Goal: Task Accomplishment & Management: Use online tool/utility

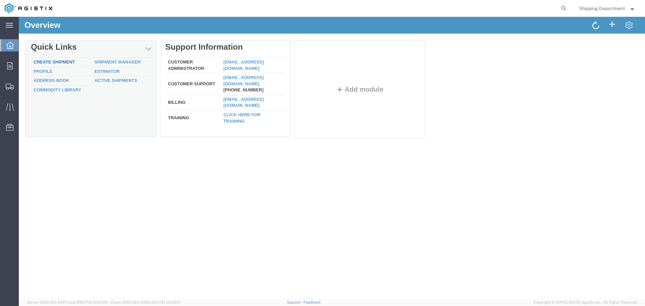
click at [54, 63] on link "Create Shipment" at bounding box center [54, 61] width 41 height 5
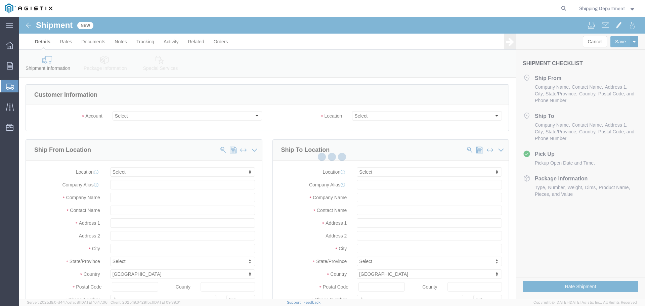
select select
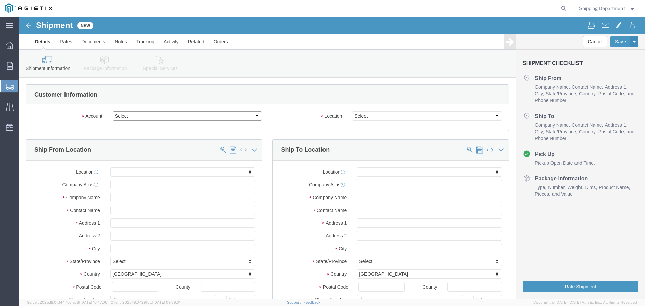
click select "Select [PERSON_NAME] Manufacturing Co PG&E"
select select "9596"
click select "Select [PERSON_NAME] Manufacturing Co PG&E"
select select "PURCHORD"
select select
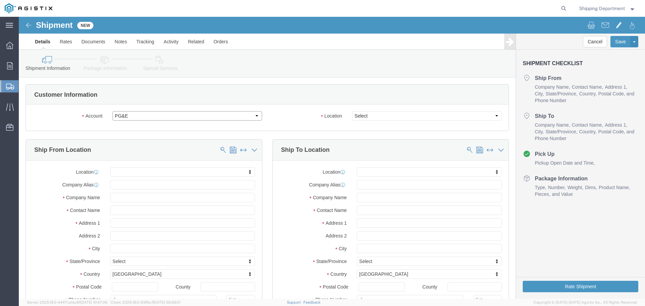
select select
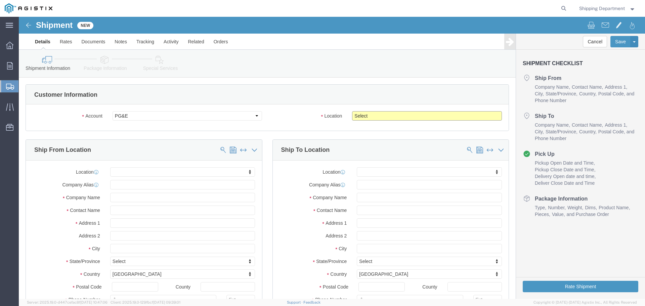
click select "Select All Others [GEOGRAPHIC_DATA] [GEOGRAPHIC_DATA] [GEOGRAPHIC_DATA] [GEOGRA…"
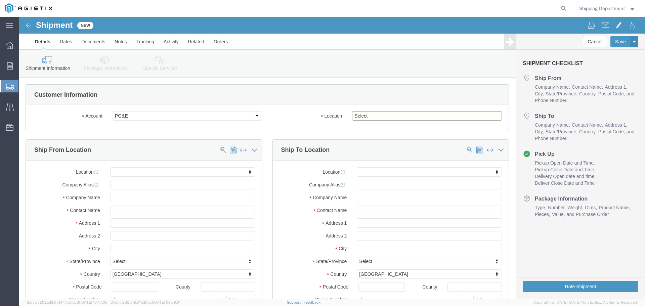
select select "19740"
click select "Select All Others [GEOGRAPHIC_DATA] [GEOGRAPHIC_DATA] [GEOGRAPHIC_DATA] [GEOGRA…"
click span
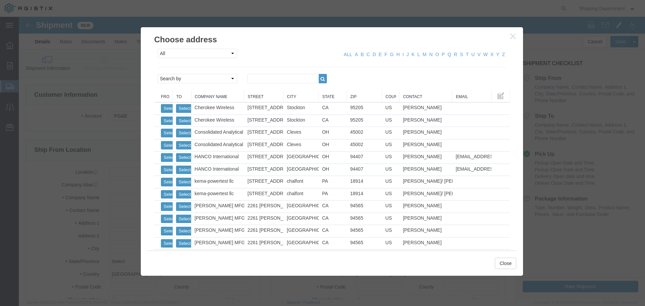
click link "Zip"
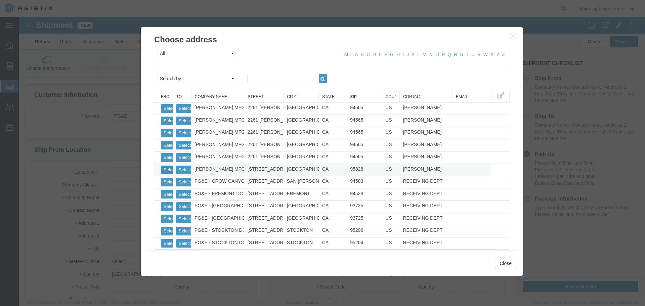
click button "Select"
select select
type input "[PERSON_NAME] MFG CO"
type input "[PERSON_NAME]"
type input "[STREET_ADDRESS]"
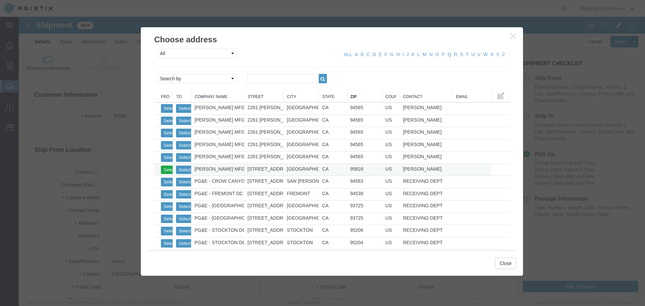
type input "[GEOGRAPHIC_DATA],"
type input "95828"
type input "[PHONE_NUMBER]"
select select "CA"
click button "Select"
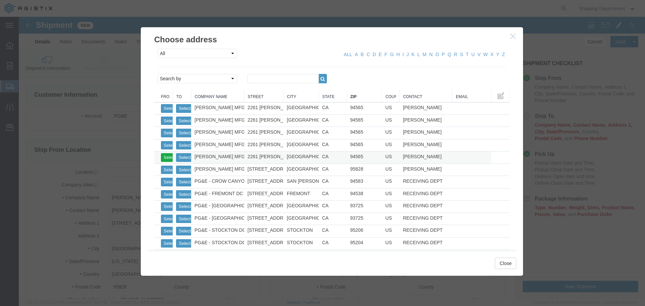
select select
type input "[PERSON_NAME]"
type input "2261 [PERSON_NAME] CT"
type input "[GEOGRAPHIC_DATA]"
type input "94565"
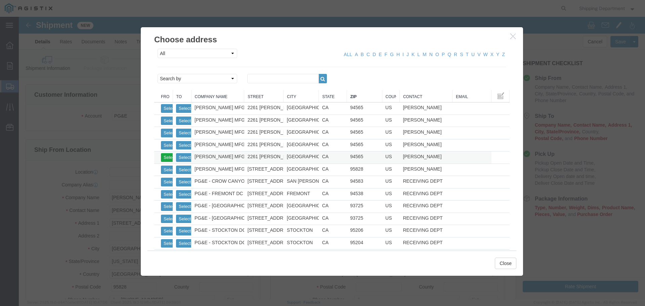
type input "5108563600"
select select "CA"
click button "Select"
select select
type input "PG&E - FREMONT DC"
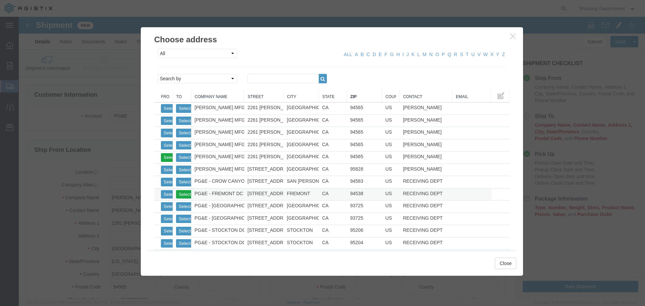
type input "RECEIVING DEPT"
type input "[STREET_ADDRESS][PERSON_NAME]"
type input "FREMONT"
type input "94538"
type input "5108563600"
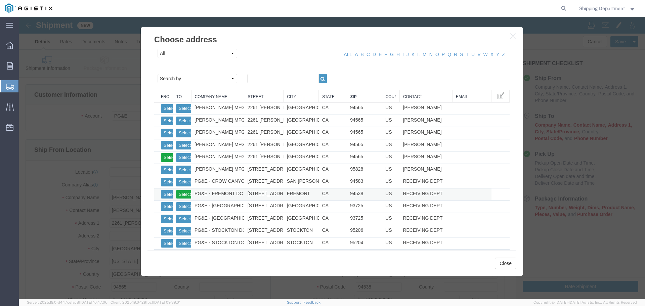
select select "CA"
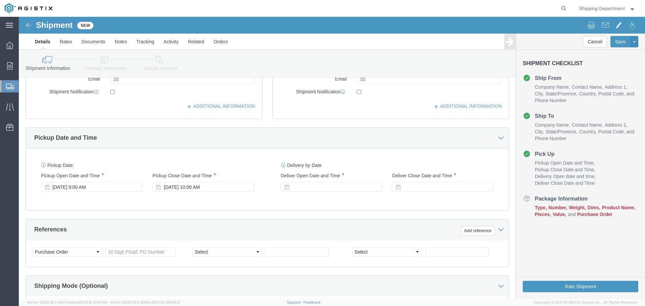
scroll to position [235, 0]
click icon
click div "[DATE] 9:00 AM"
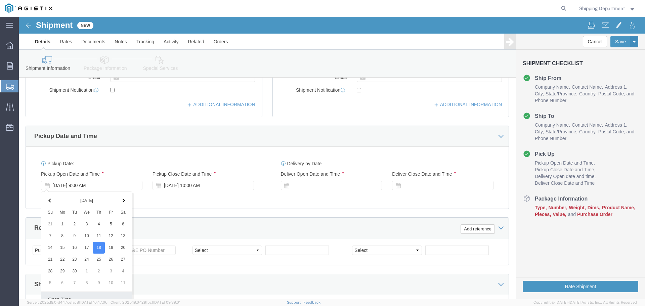
scroll to position [350, 0]
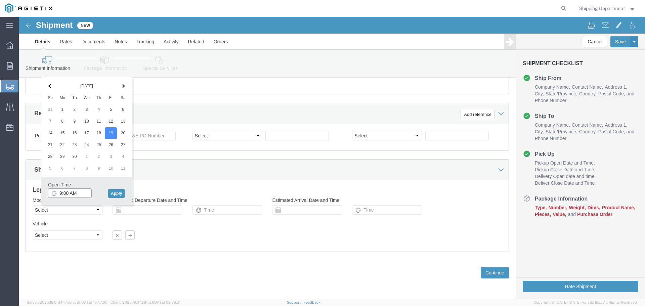
click input "9:00 AM"
type input "7:00 AM"
click button "Apply"
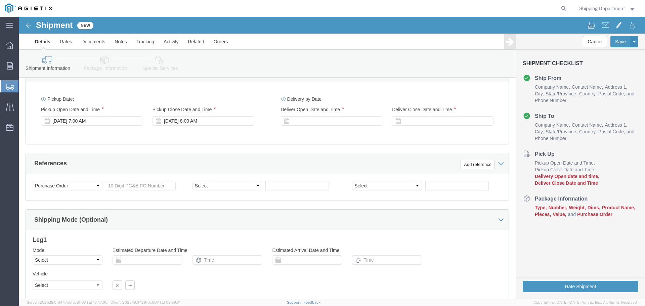
scroll to position [249, 0]
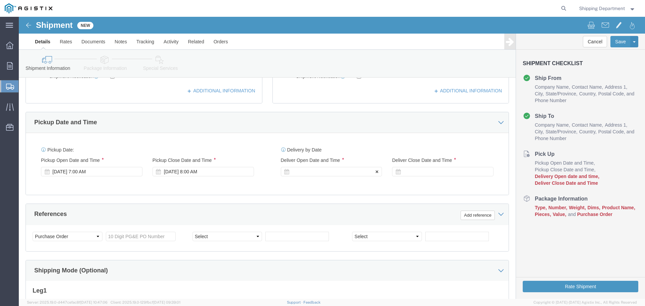
click div
click button "Apply"
click div
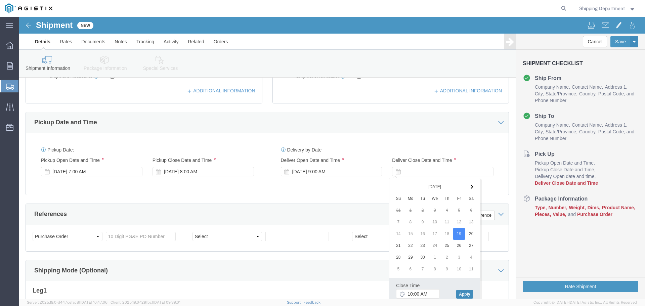
click button "Apply"
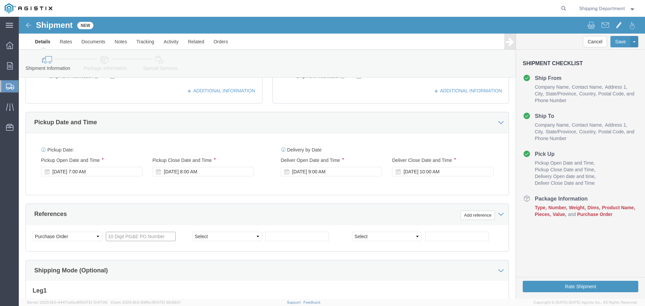
click input "text"
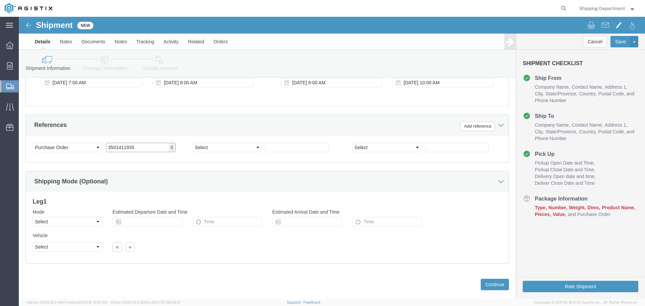
scroll to position [350, 0]
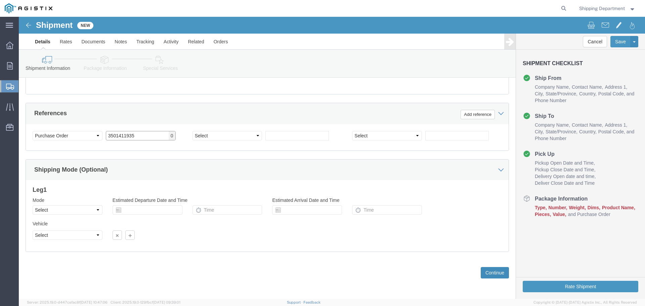
type input "3501411935"
click button "Continue"
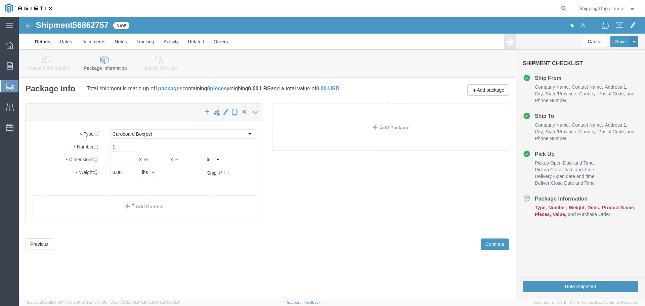
click div "Package Type Select Bulk Bundle(s) Cardboard Box(es) Carton(s) Crate(s) Drum(s)…"
click select "Select Bulk Bundle(s) Cardboard Box(es) Carton(s) Crate(s) Drum(s) (Fiberboard)…"
select select "PONS"
click select "Select Bulk Bundle(s) Cardboard Box(es) Carton(s) Crate(s) Drum(s) (Fiberboard)…"
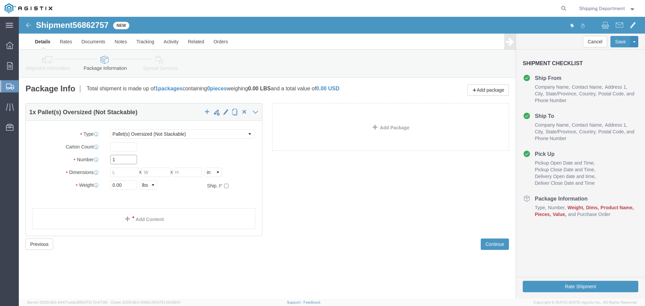
click input "1"
type input "10"
click div "Package Type Select Bulk Bundle(s) Cardboard Box(es) Carton(s) Crate(s) Drum(s)…"
click input "text"
type input "96"
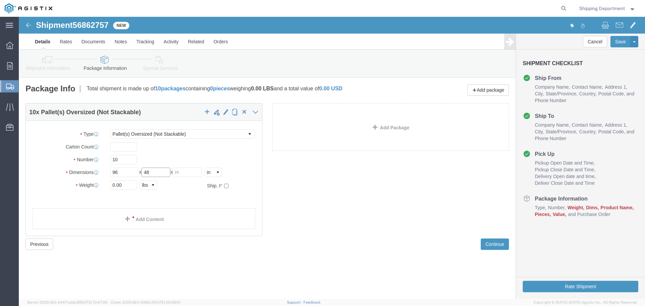
type input "48"
type input "58"
drag, startPoint x: 106, startPoint y: 170, endPoint x: 72, endPoint y: 172, distance: 33.9
click div "Weight 0.00 Select kgs lbs Ship. t°"
type input "16000"
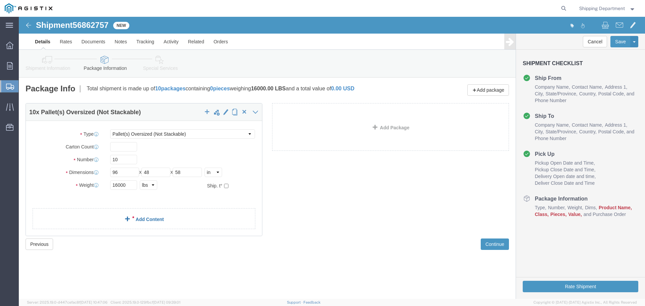
click link "Add Content"
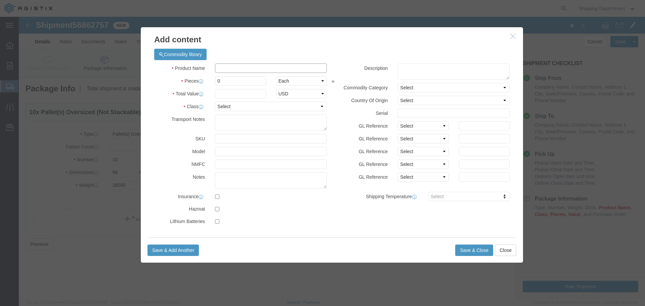
click input "text"
type input "fiberg"
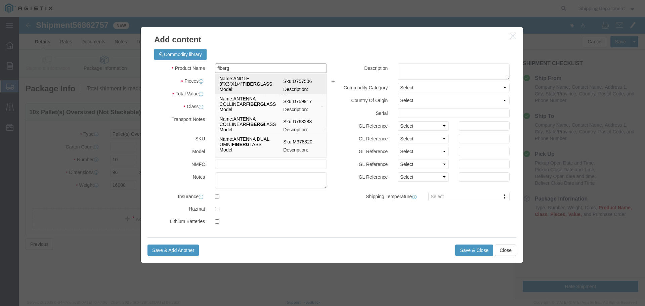
click td "Name: ANGLE 3"X3"X1/4" FIBERG LASS"
select select
select select "USD"
type input "ANGLE 3"X3"X1/4" FIBERGLASS"
type input "D757506"
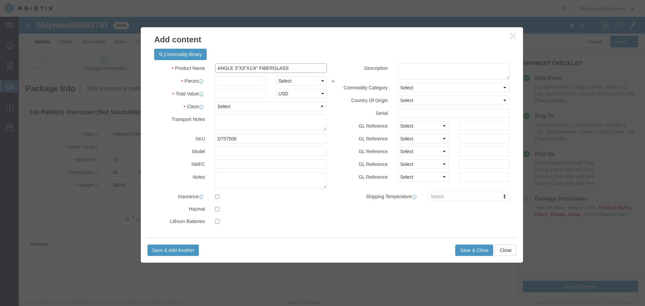
type input "ANGLE 3"X3"X1/4" FIBERGLASS"
drag, startPoint x: 225, startPoint y: 121, endPoint x: 18, endPoint y: 121, distance: 207.2
click div "Add content Commodity library Product Name ANGLE 3"X3"X1/4" FIBERGLASS fiberg P…"
type input "m150591"
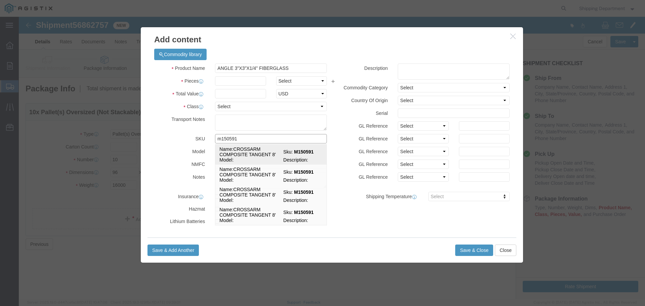
click td "Name: CROSSARM COMPOSITE TANGENT 8'"
type input "CROSSARM COMPOSITE TANGENT 8'"
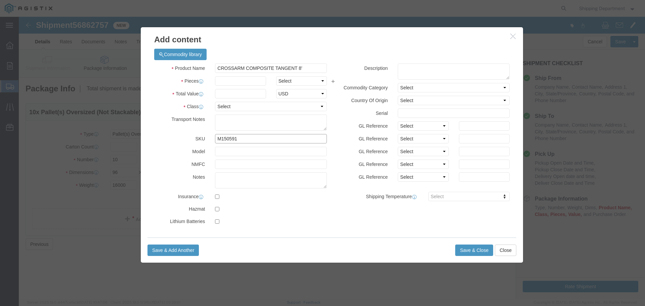
type input "M150591"
click input "text"
type input "420"
click input "text"
type input "1"
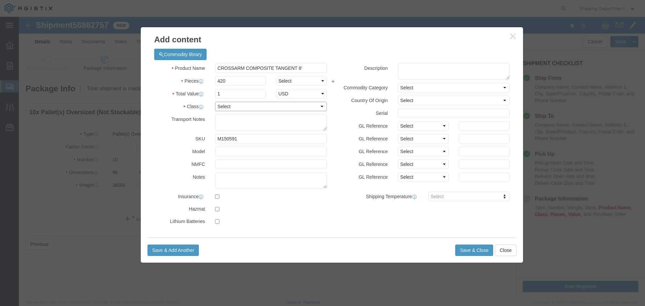
click select "Select 50 55 60 65 70 85 92.5 100 125 175 250 300 400"
select select "50"
click select "Select 50 55 60 65 70 85 92.5 100 125 175 250 300 400"
click button "Save & Close"
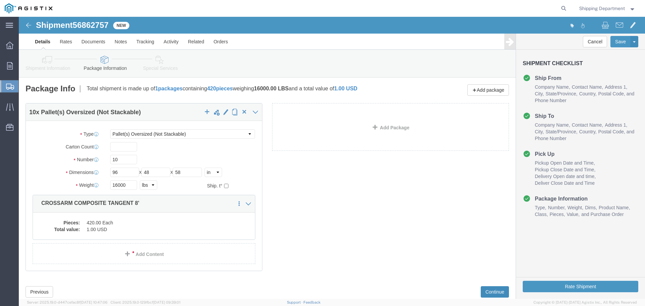
click button "Continue"
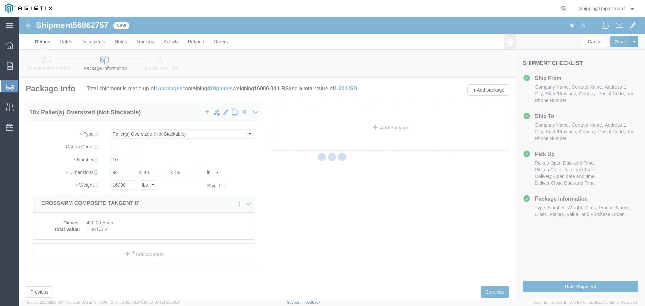
select select
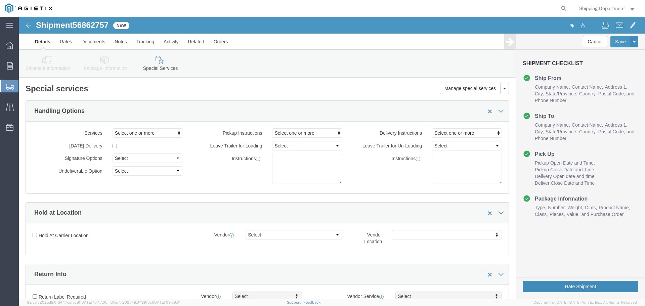
click button "Rate Shipment"
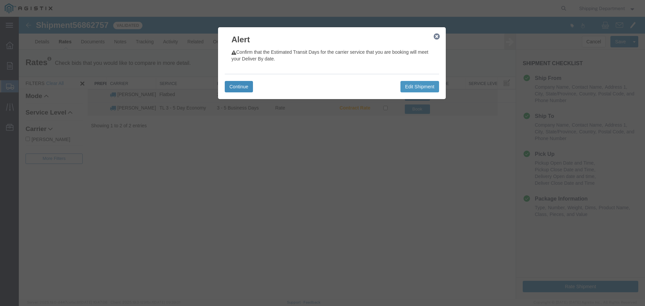
click at [243, 88] on button "Continue" at bounding box center [239, 86] width 28 height 11
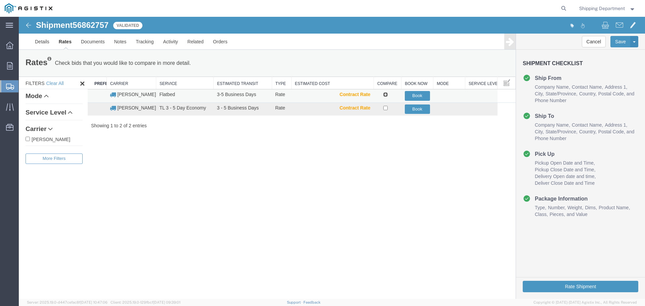
click at [387, 96] on input "checkbox" at bounding box center [385, 94] width 4 height 4
checkbox input "true"
click at [411, 93] on button "Book" at bounding box center [417, 96] width 25 height 10
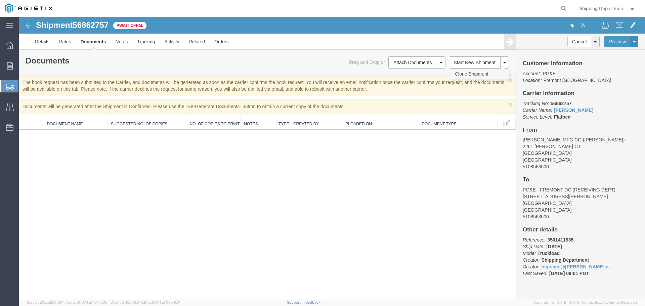
click at [475, 74] on link "Clone Shipment" at bounding box center [479, 74] width 58 height 10
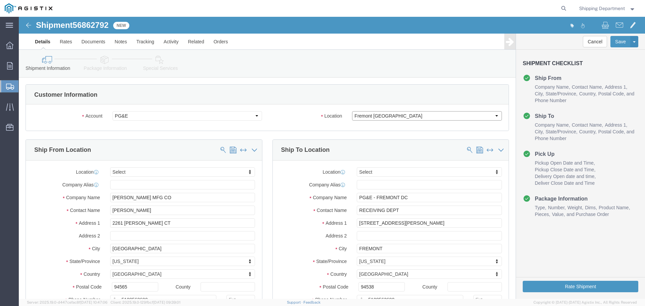
click select "Select All Others [GEOGRAPHIC_DATA] [GEOGRAPHIC_DATA] [GEOGRAPHIC_DATA] [GEOGRA…"
select select "19996"
click select "Select All Others [GEOGRAPHIC_DATA] [GEOGRAPHIC_DATA] [GEOGRAPHIC_DATA] [GEOGRA…"
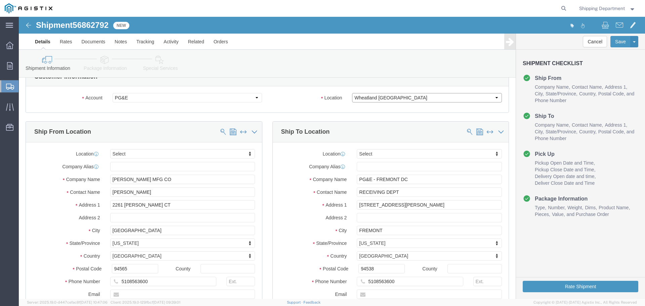
scroll to position [34, 0]
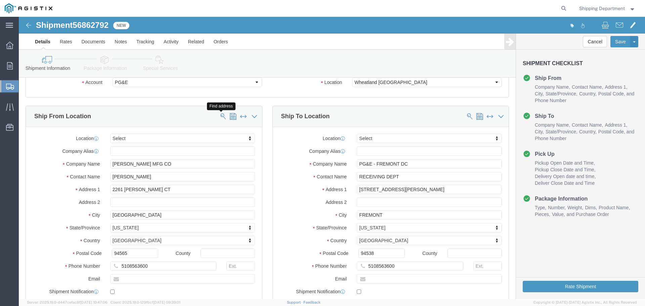
drag, startPoint x: 204, startPoint y: 98, endPoint x: 222, endPoint y: 115, distance: 25.0
click span
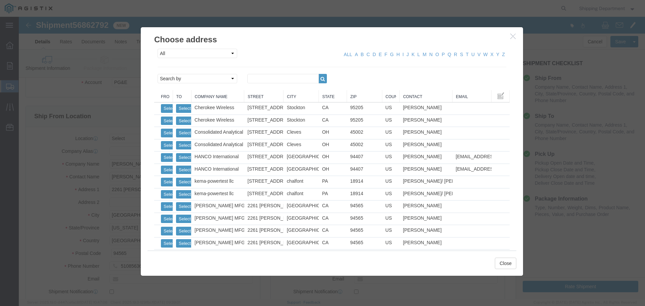
click link "Zip"
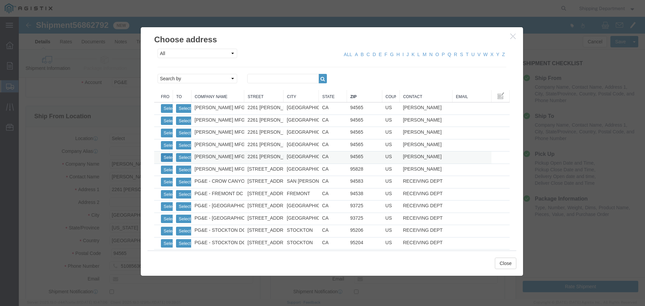
click button "Select"
select select "CA"
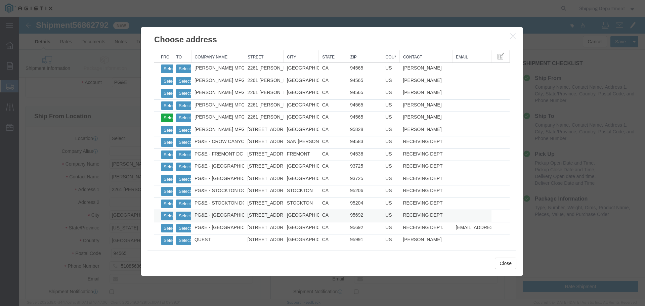
scroll to position [44, 0]
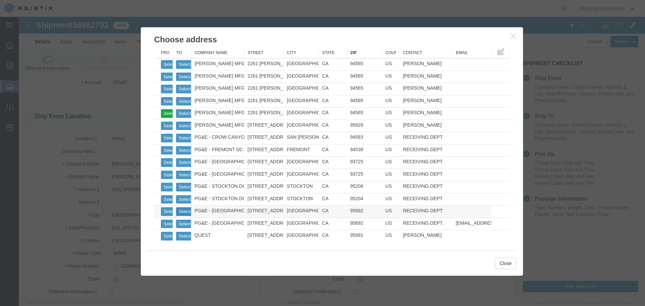
click button "Select"
type input "PG&E - [GEOGRAPHIC_DATA]"
type input "[STREET_ADDRESS]"
type input "[GEOGRAPHIC_DATA]"
type input "95692"
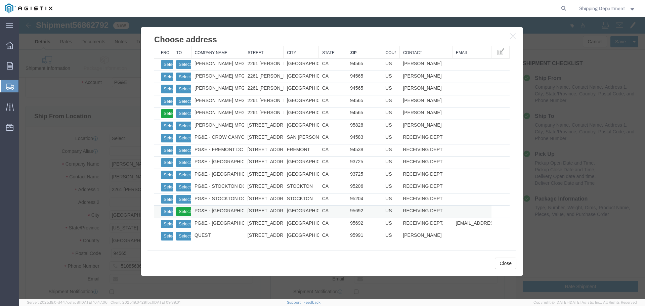
select select "CA"
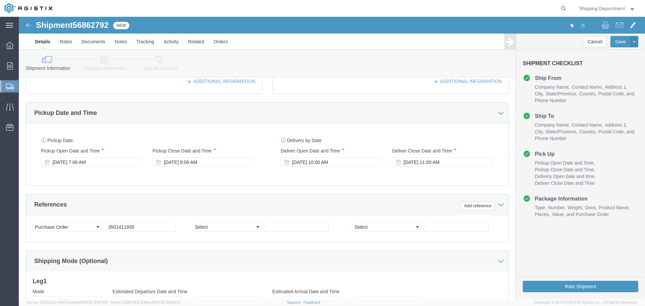
scroll to position [269, 0]
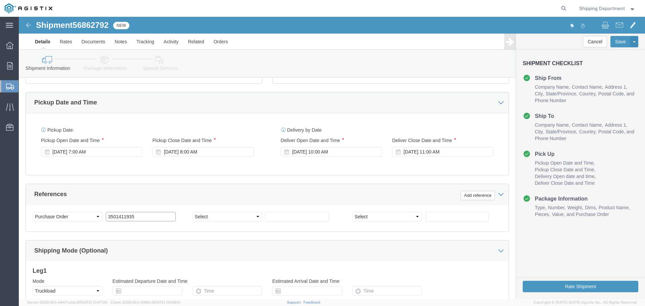
drag, startPoint x: 133, startPoint y: 200, endPoint x: 71, endPoint y: 202, distance: 62.2
click div "Select Account Type Activity ID Airline Appointment Number ASN Batch Request # …"
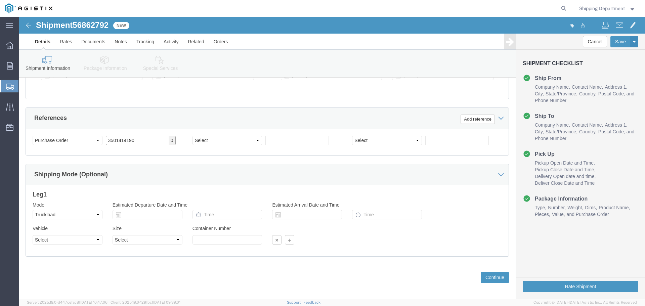
scroll to position [350, 0]
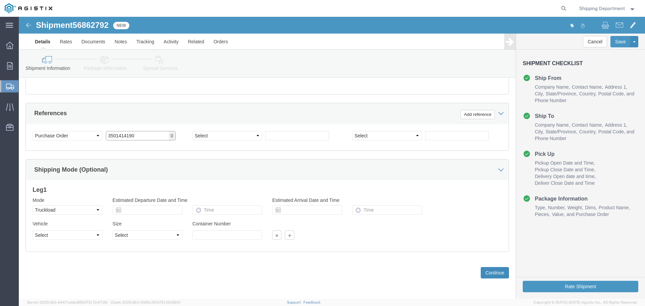
type input "3501414190"
click button "Continue"
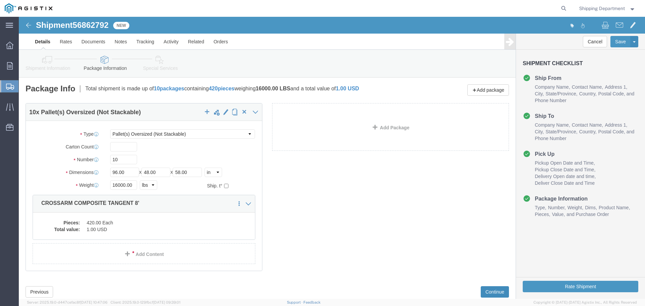
click button "Continue"
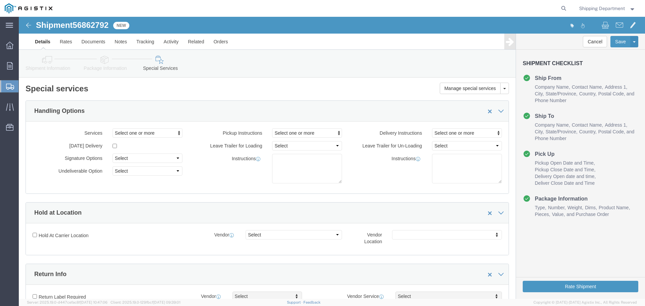
scroll to position [34, 0]
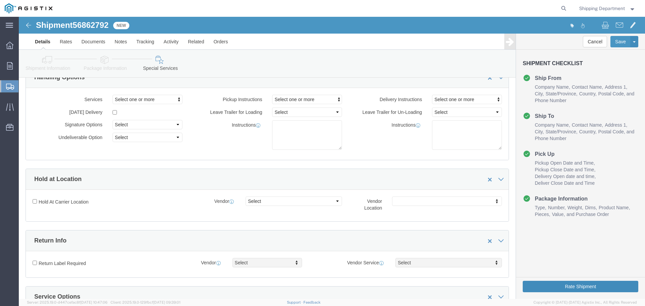
click button "Rate Shipment"
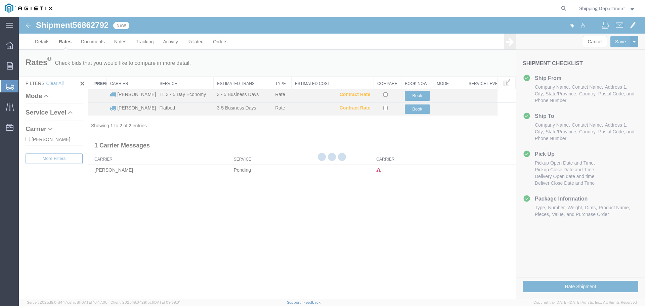
scroll to position [0, 0]
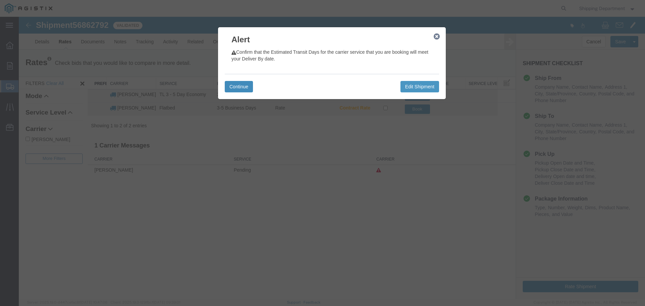
click at [235, 91] on button "Continue" at bounding box center [239, 86] width 28 height 11
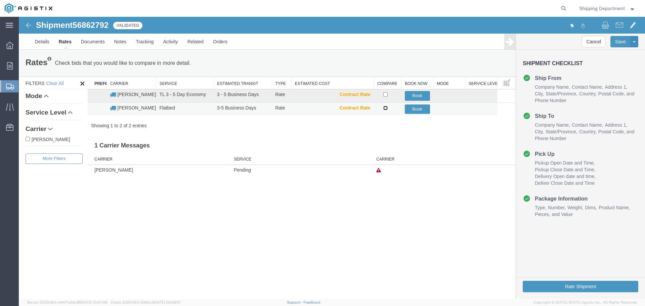
click at [386, 106] on input "checkbox" at bounding box center [385, 108] width 4 height 4
checkbox input "true"
click at [415, 109] on button "Book" at bounding box center [417, 109] width 25 height 10
